Goal: Transaction & Acquisition: Purchase product/service

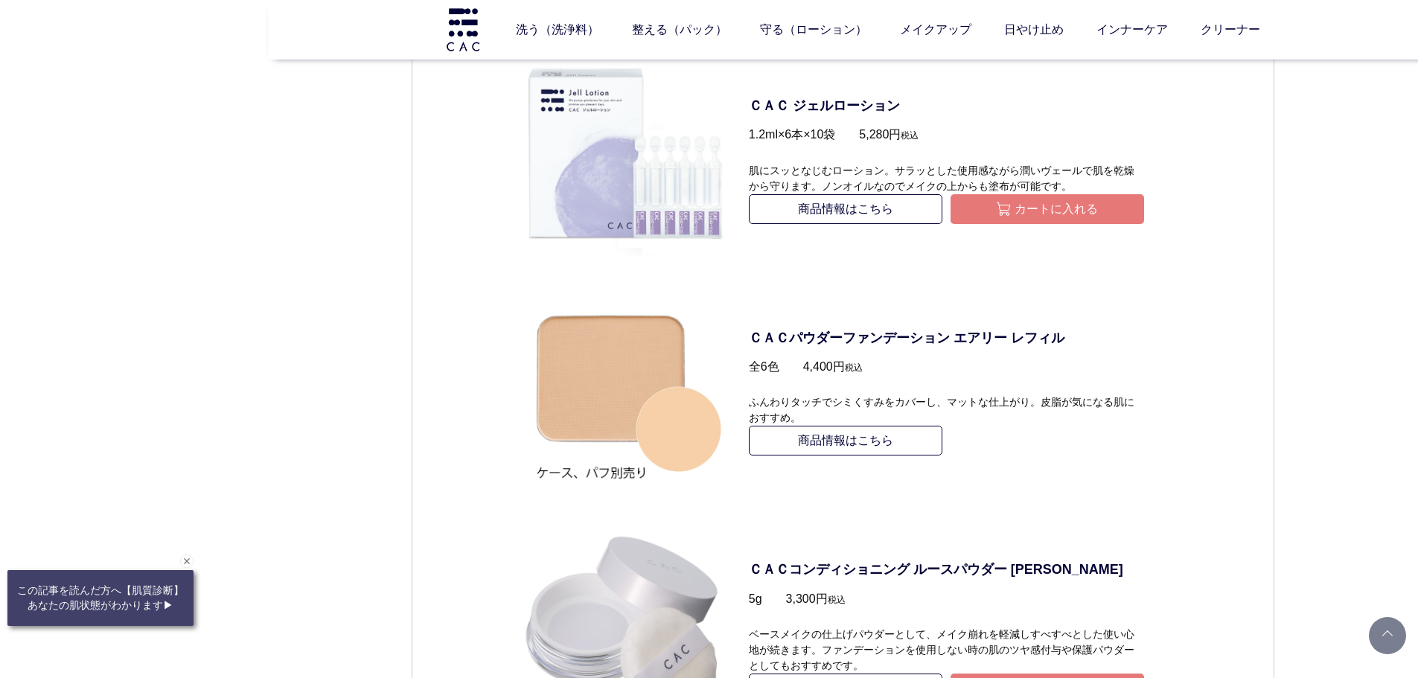
scroll to position [2531, 0]
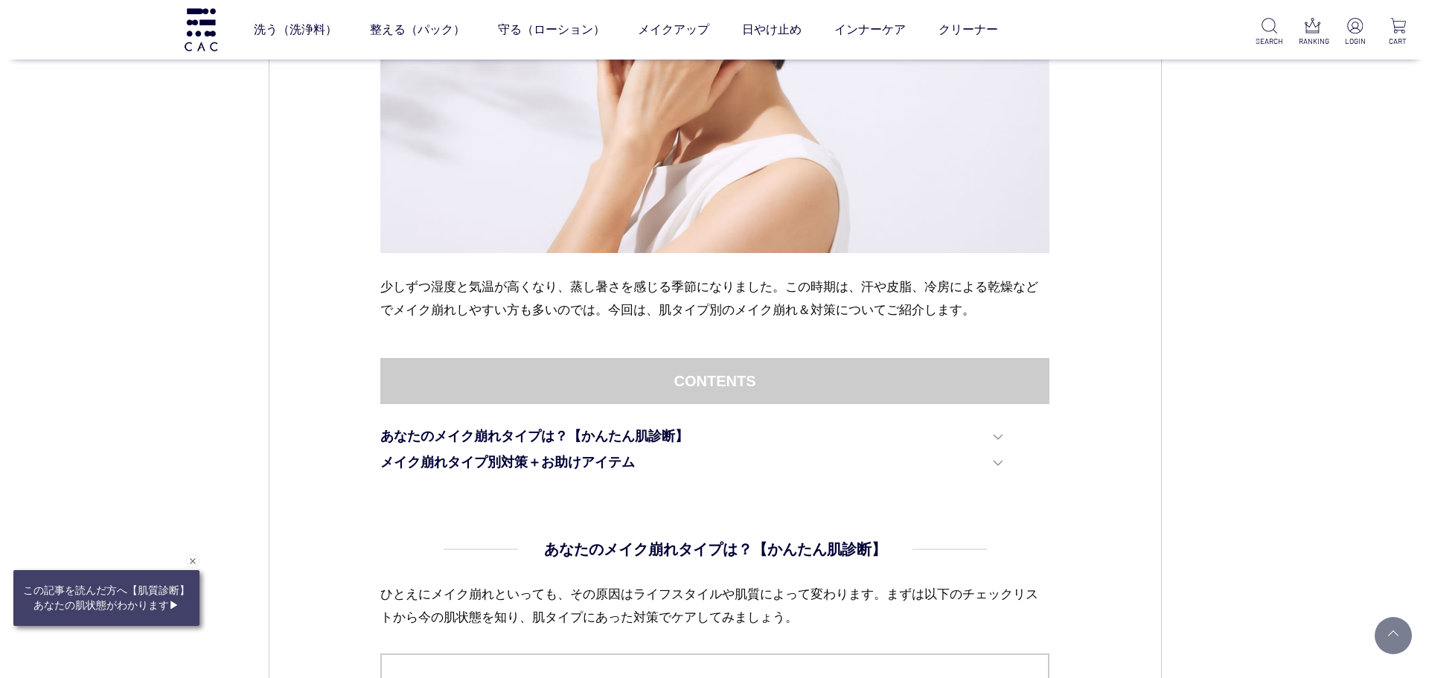
scroll to position [74, 0]
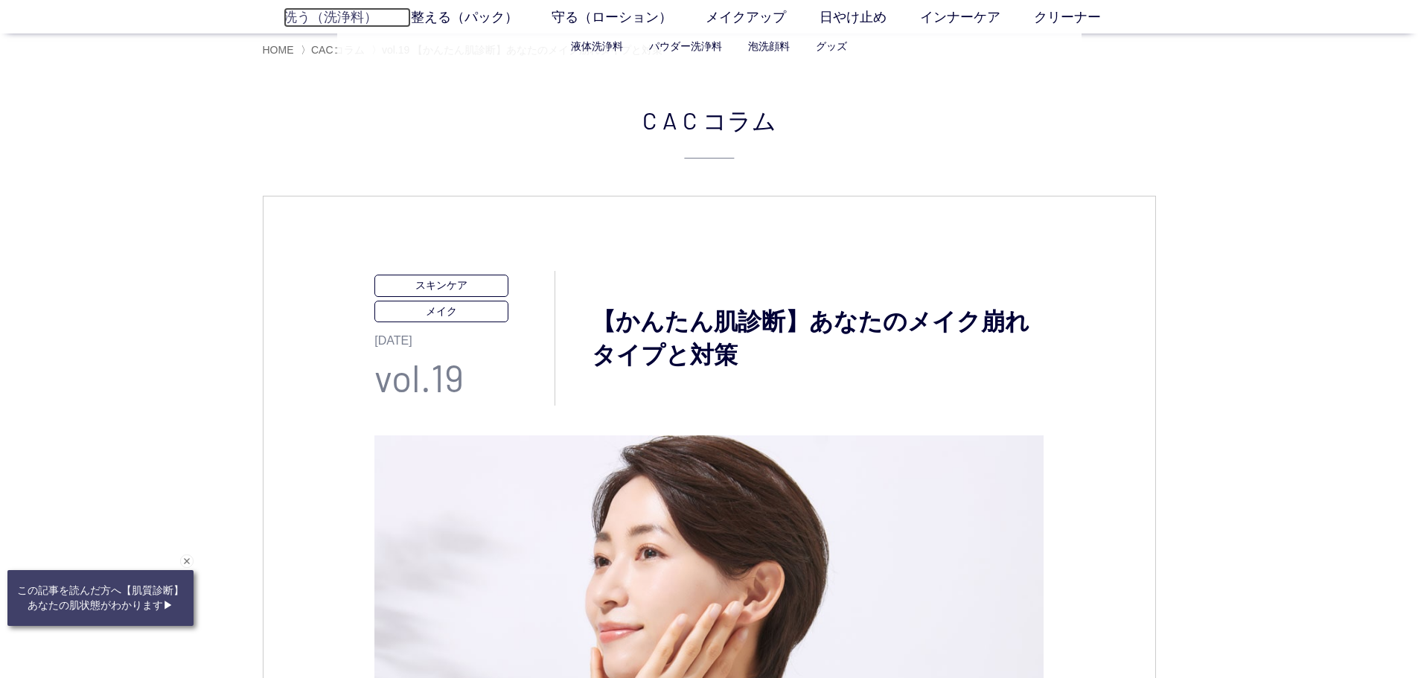
click at [314, 11] on link "洗う（洗浄料）" at bounding box center [347, 17] width 127 height 20
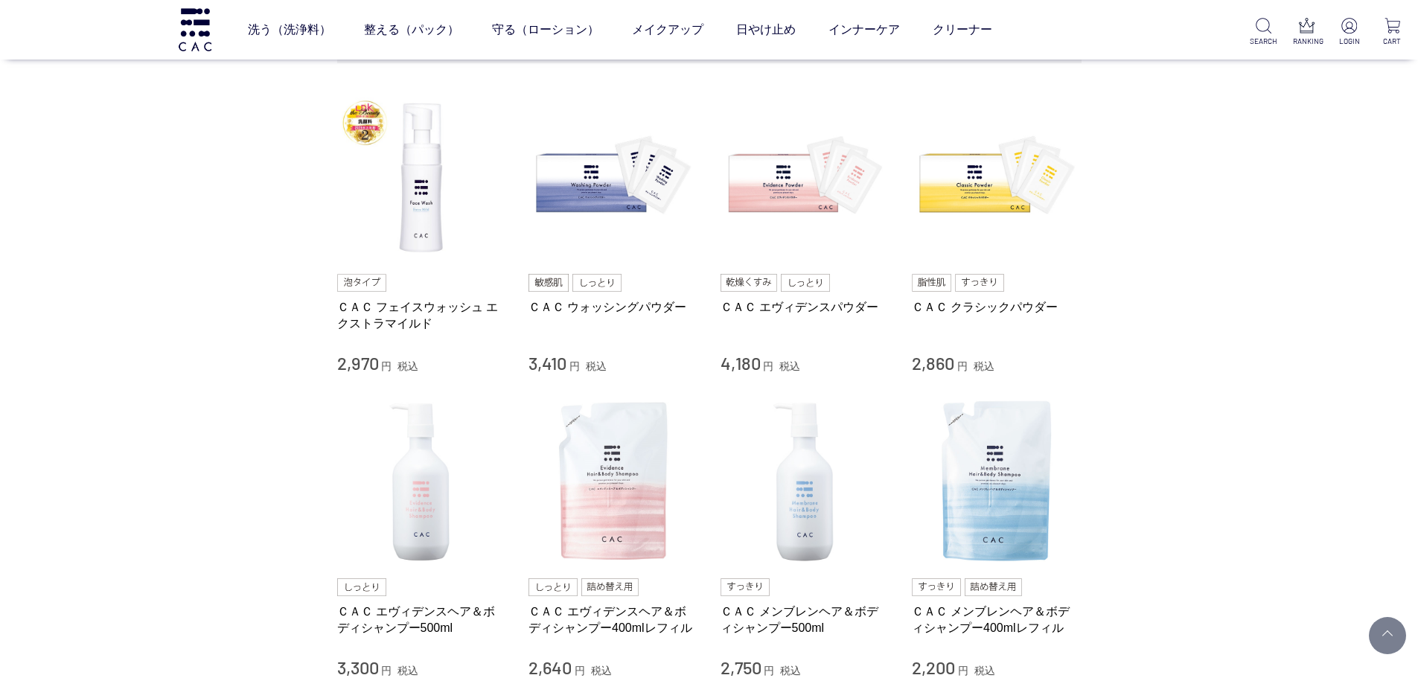
scroll to position [223, 0]
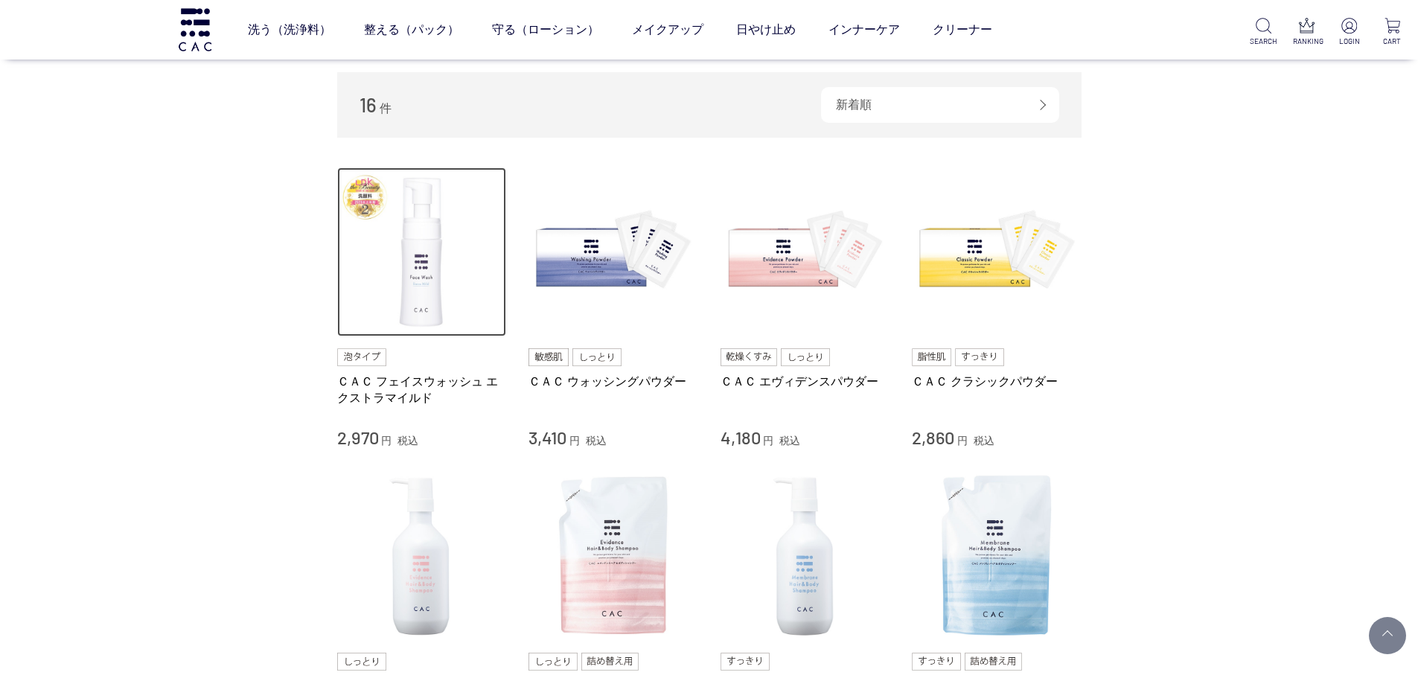
click at [417, 289] on img at bounding box center [422, 252] width 170 height 170
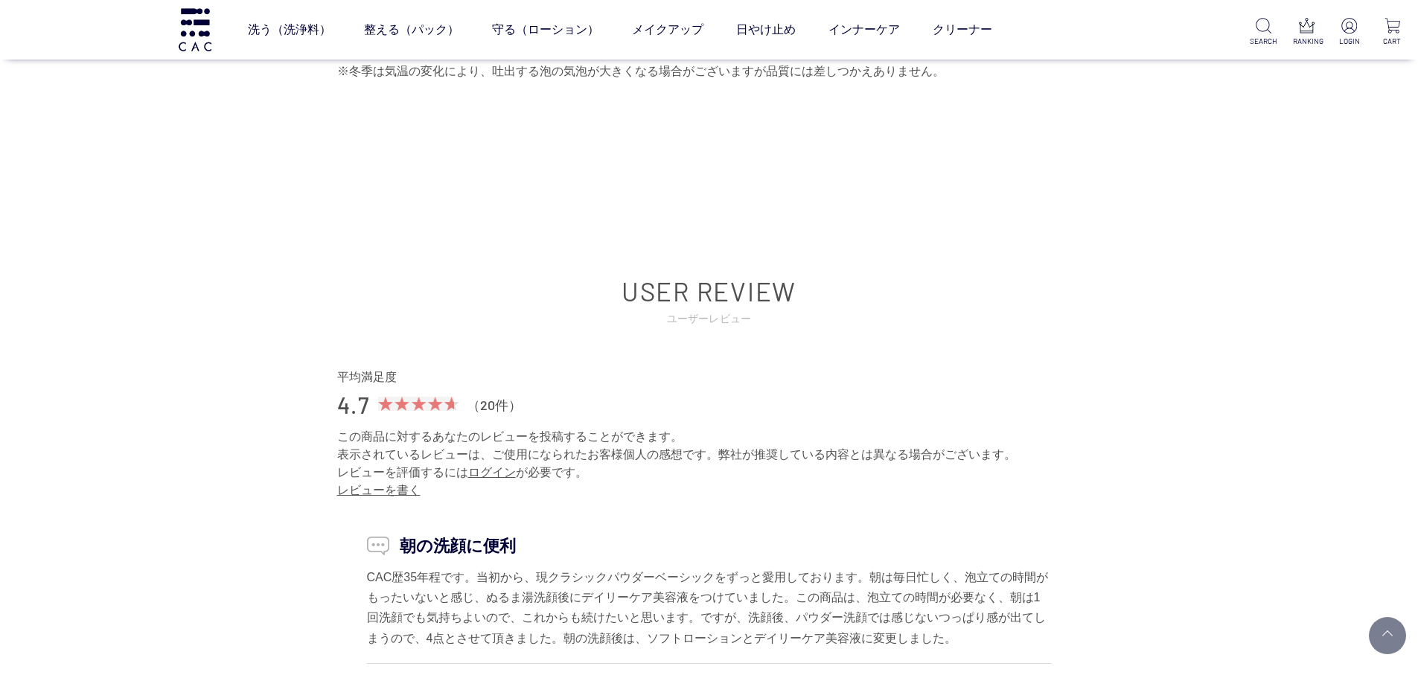
scroll to position [12802, 0]
